Goal: Register for event/course

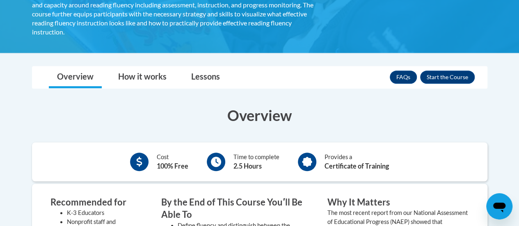
scroll to position [189, 0]
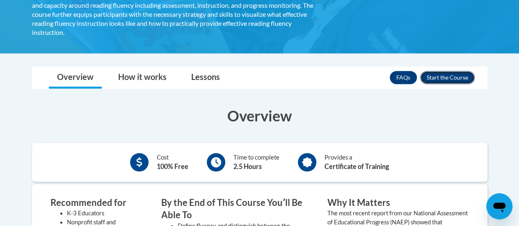
click at [438, 71] on button "Enroll" at bounding box center [447, 77] width 55 height 13
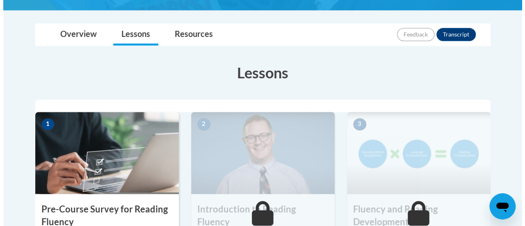
scroll to position [252, 0]
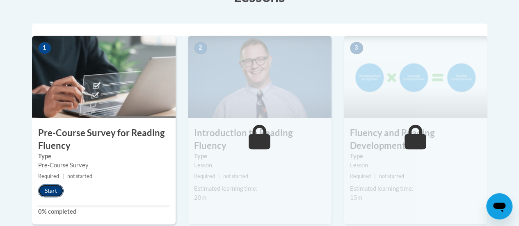
click at [45, 192] on button "Start" at bounding box center [50, 190] width 25 height 13
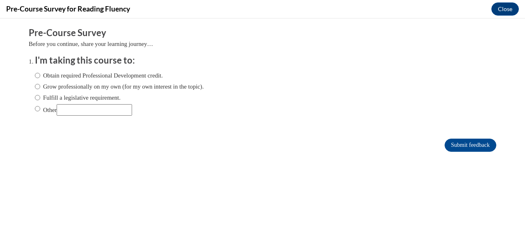
scroll to position [0, 0]
click at [35, 75] on input "Obtain required Professional Development credit." at bounding box center [37, 75] width 5 height 9
radio input "true"
click at [446, 142] on input "Submit feedback" at bounding box center [471, 145] width 52 height 13
click at [445, 142] on input "Submit feedback" at bounding box center [471, 145] width 52 height 13
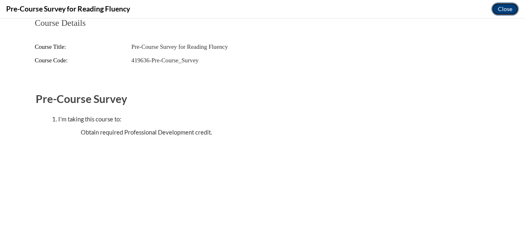
click at [504, 10] on button "Close" at bounding box center [505, 8] width 27 height 13
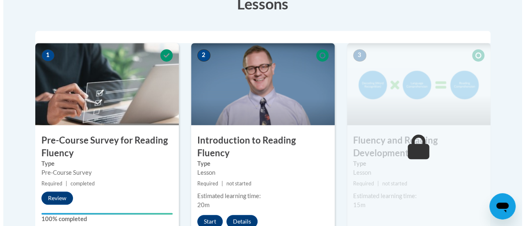
scroll to position [293, 0]
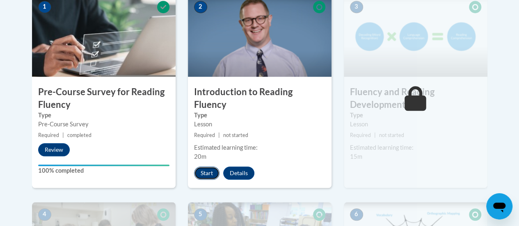
click at [206, 167] on button "Start" at bounding box center [206, 173] width 25 height 13
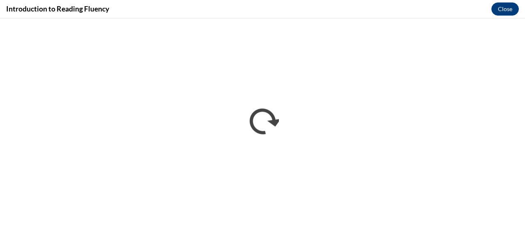
scroll to position [0, 0]
